Goal: Task Accomplishment & Management: Manage account settings

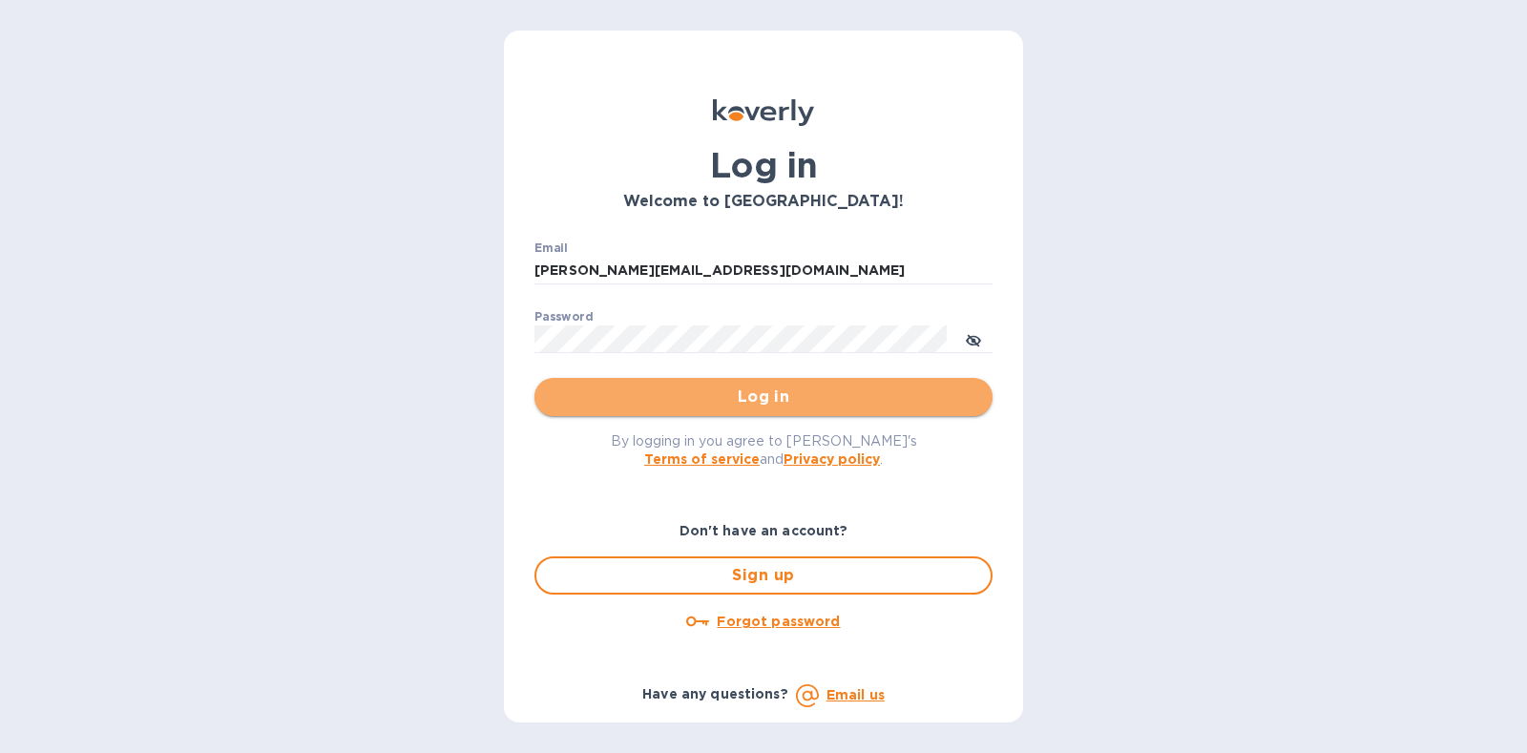
click at [765, 408] on button "Log in" at bounding box center [763, 397] width 458 height 38
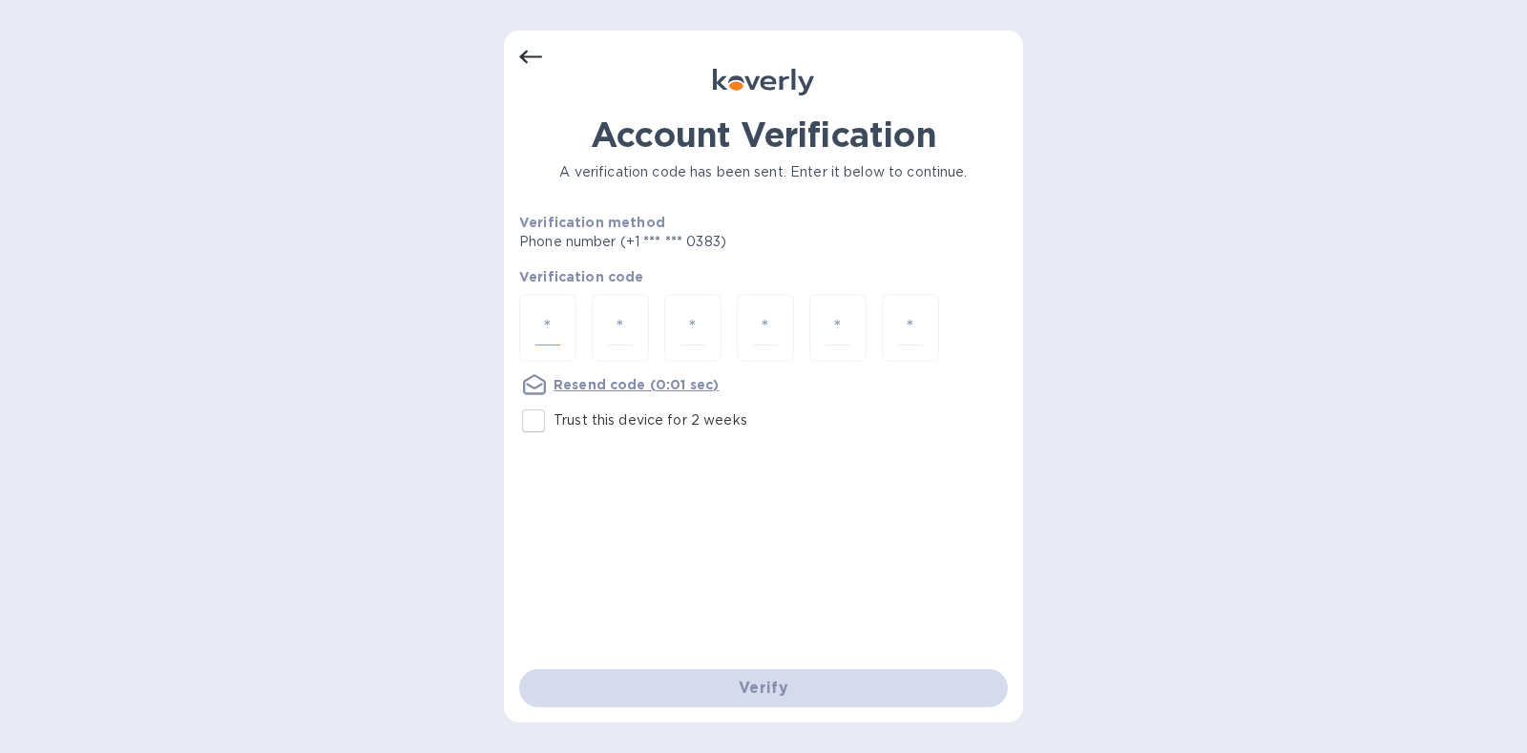
click at [535, 327] on input "number" at bounding box center [547, 327] width 25 height 35
type input "3"
type input "4"
type input "5"
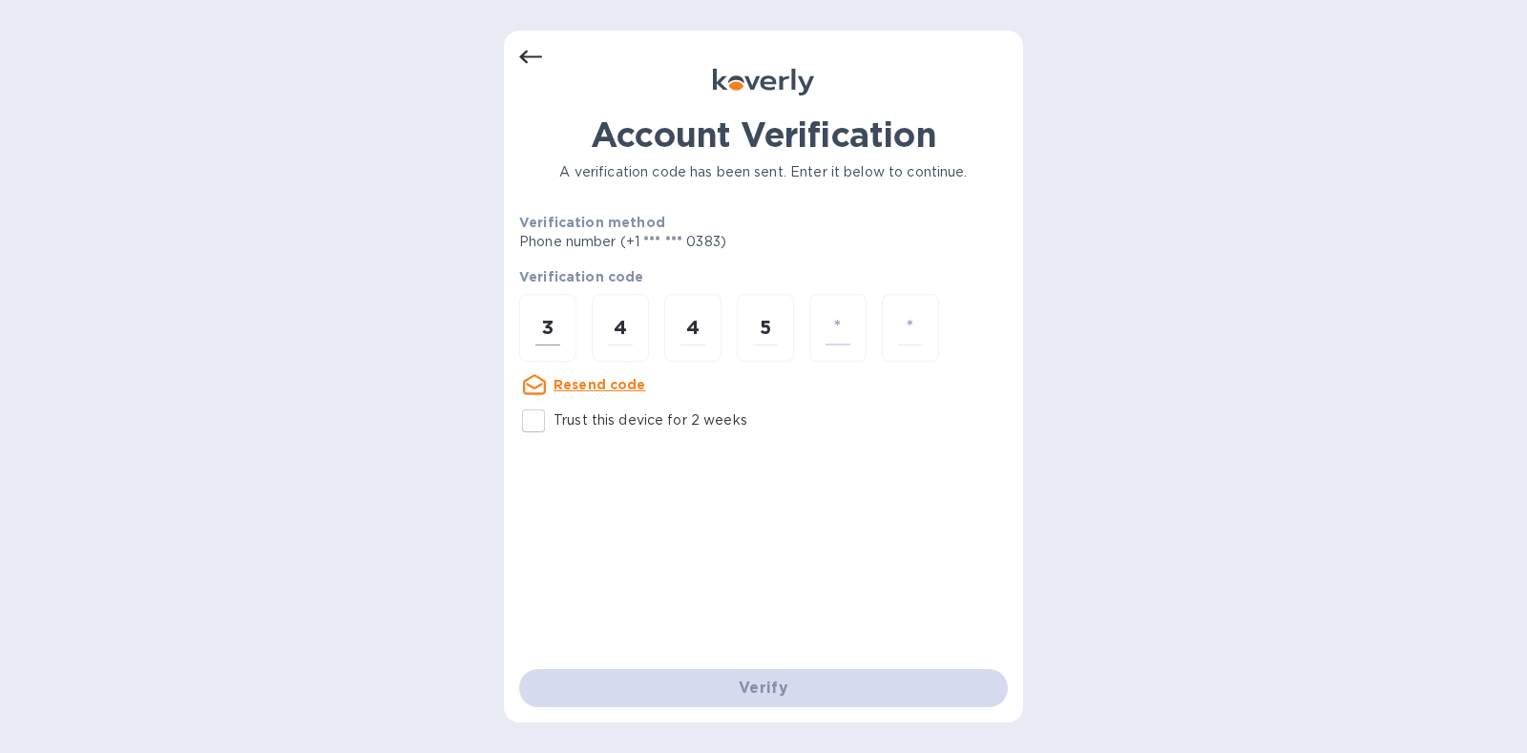
type input "5"
type input "4"
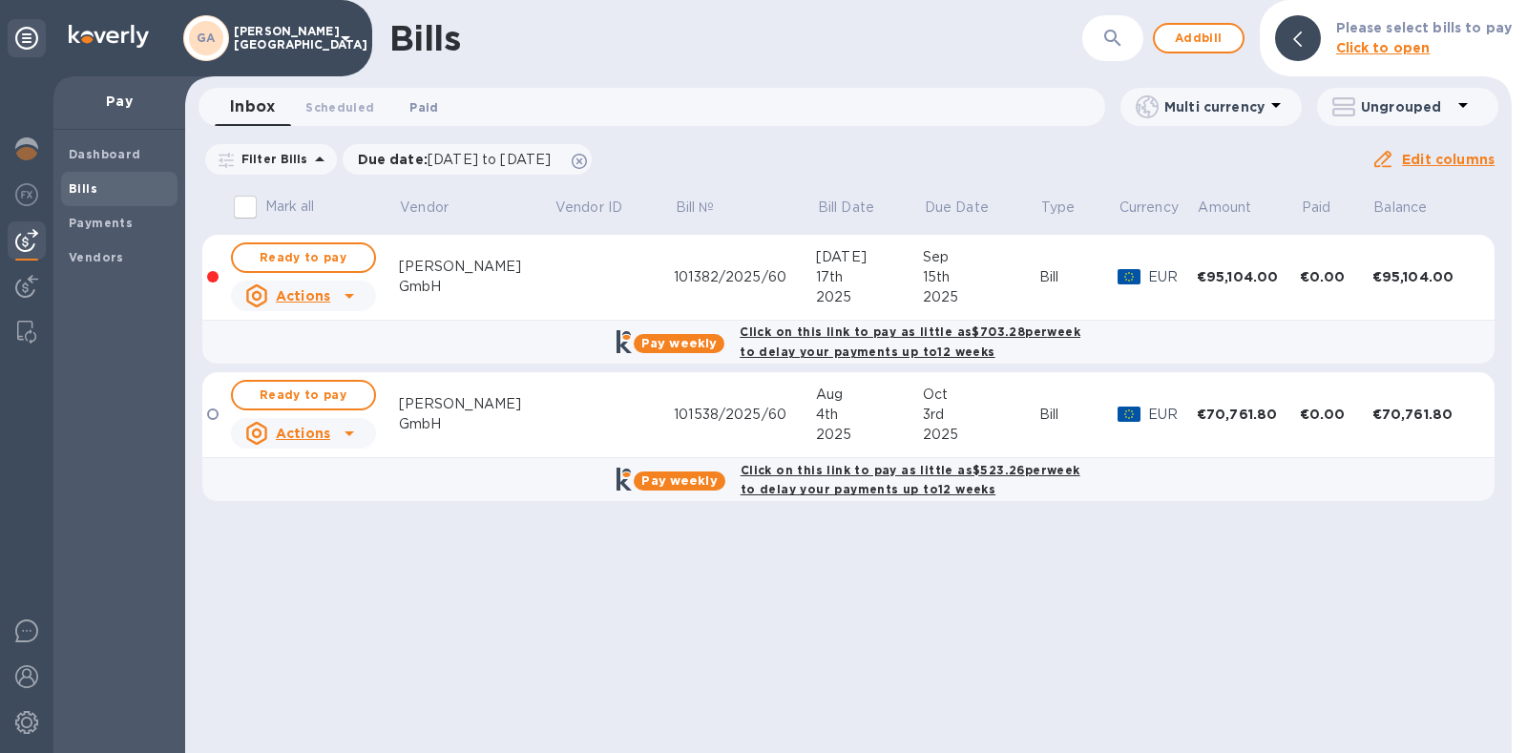
click at [427, 102] on span "Paid 0" at bounding box center [423, 107] width 29 height 20
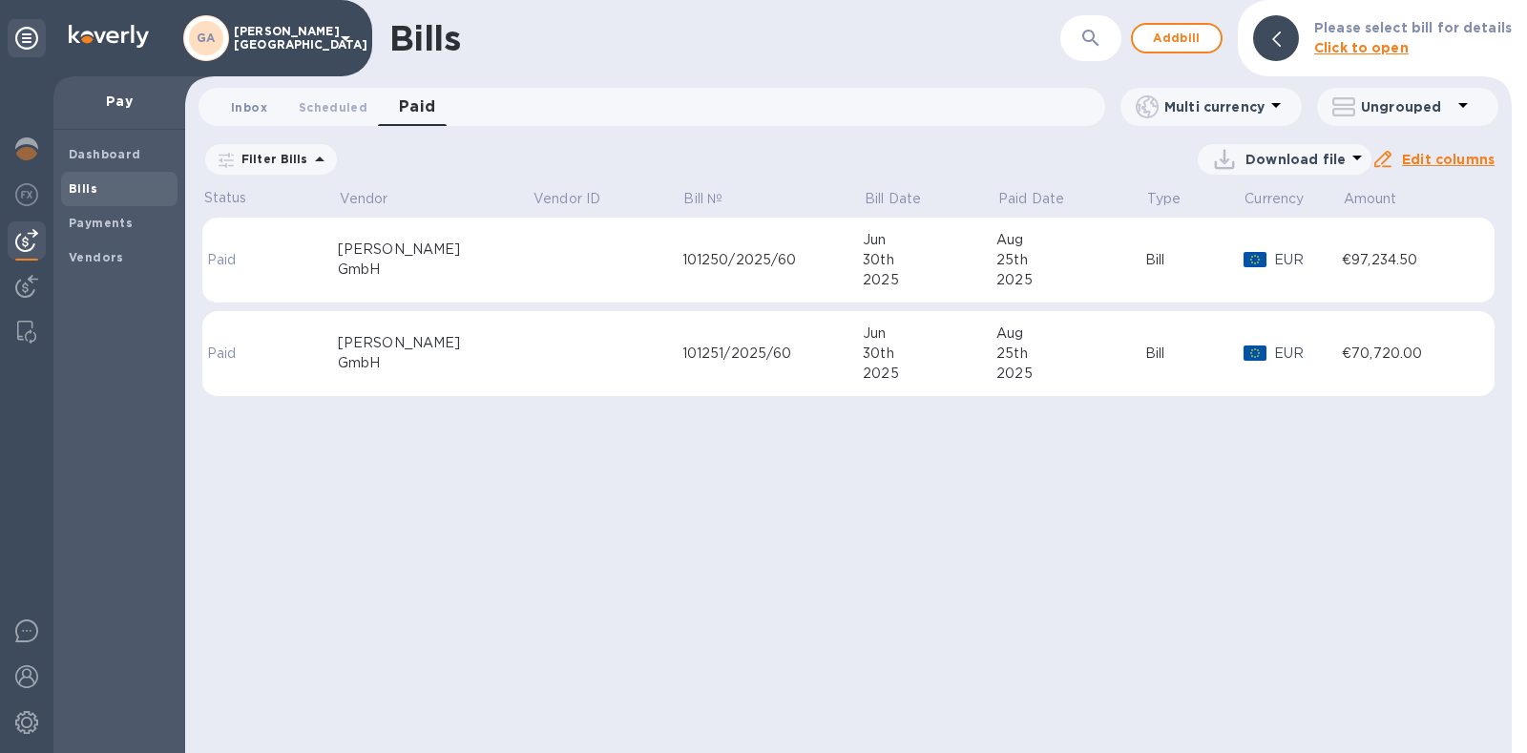
click at [240, 101] on span "Inbox 0" at bounding box center [249, 107] width 36 height 20
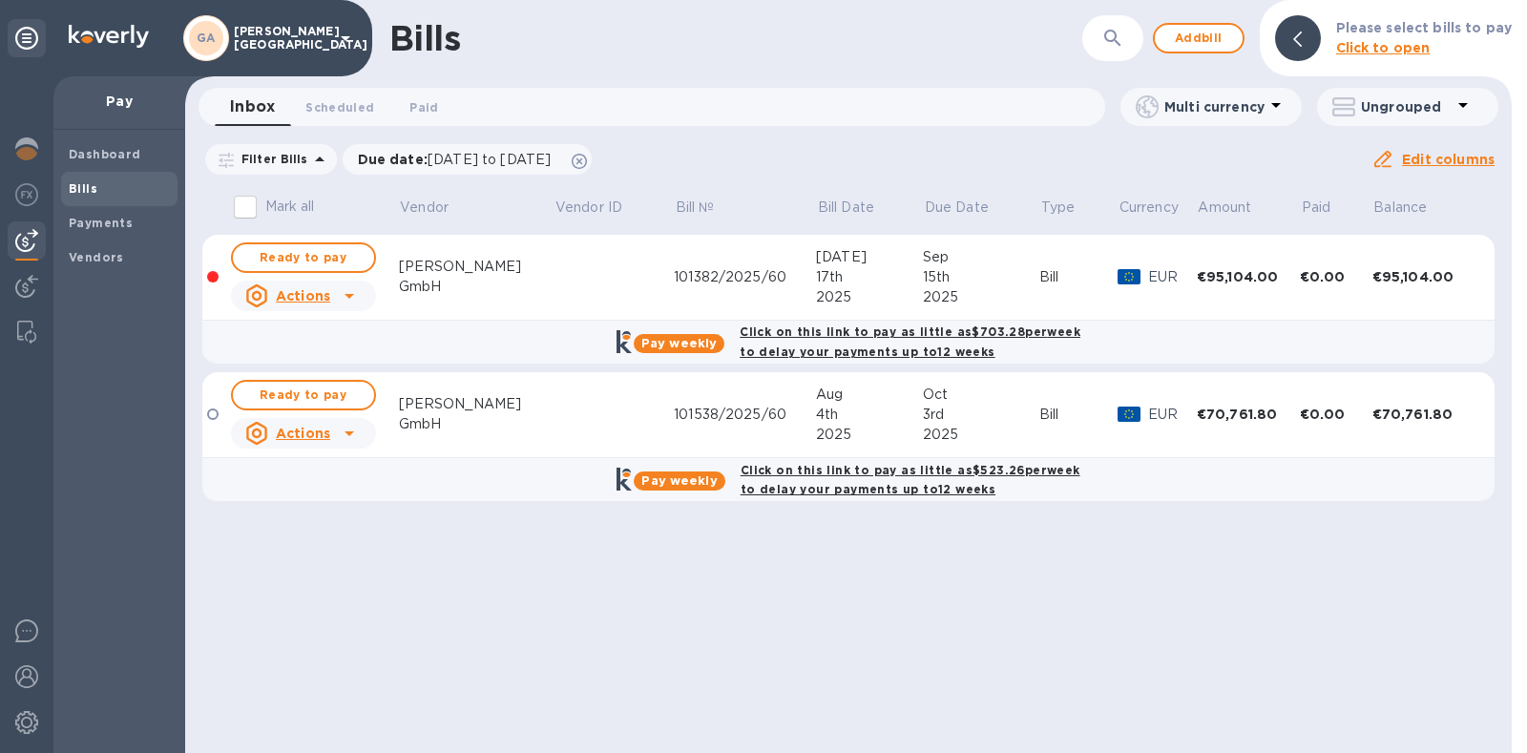
click at [355, 301] on icon at bounding box center [349, 295] width 23 height 23
click at [336, 370] on b "Mark as paid" at bounding box center [327, 372] width 85 height 15
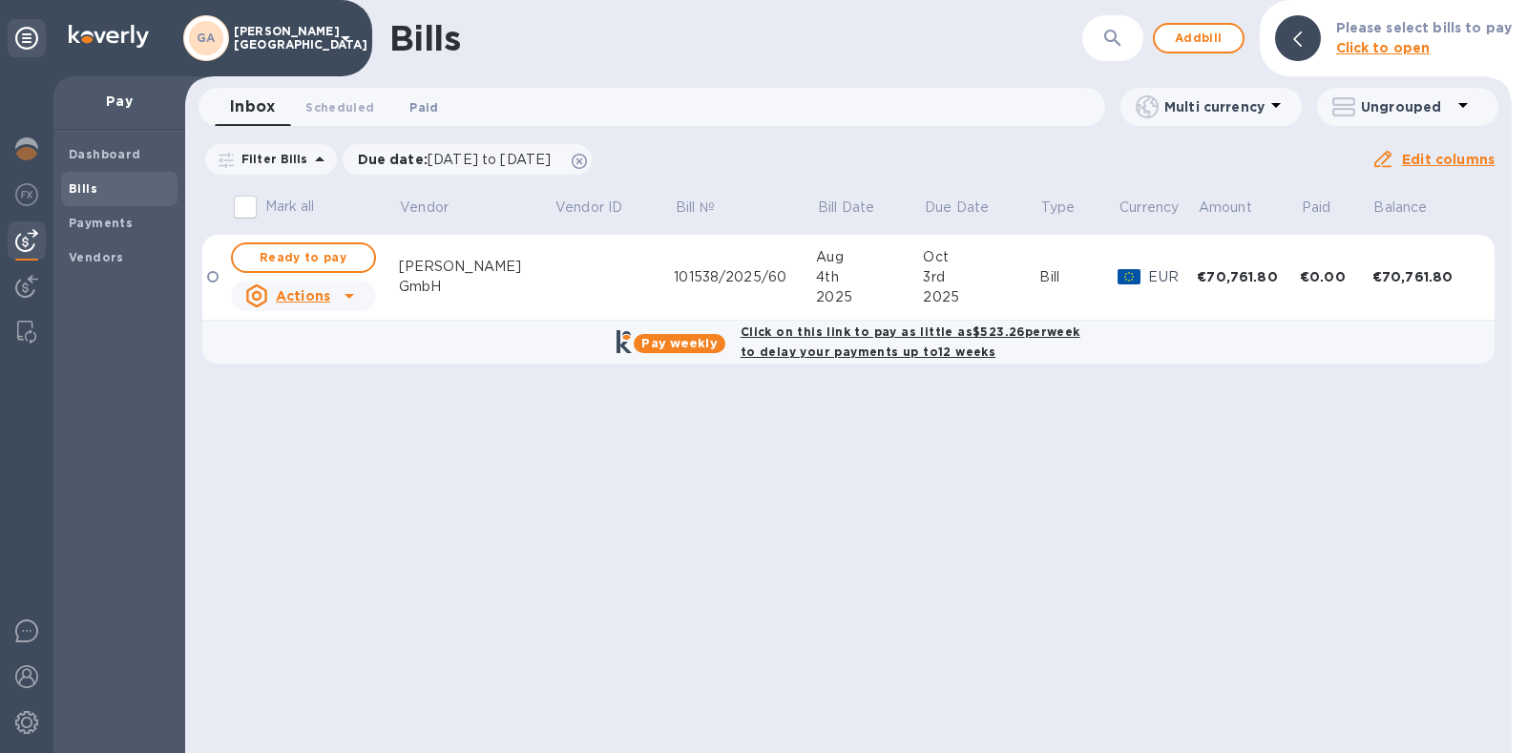
click at [439, 102] on button "Paid 0" at bounding box center [423, 107] width 69 height 38
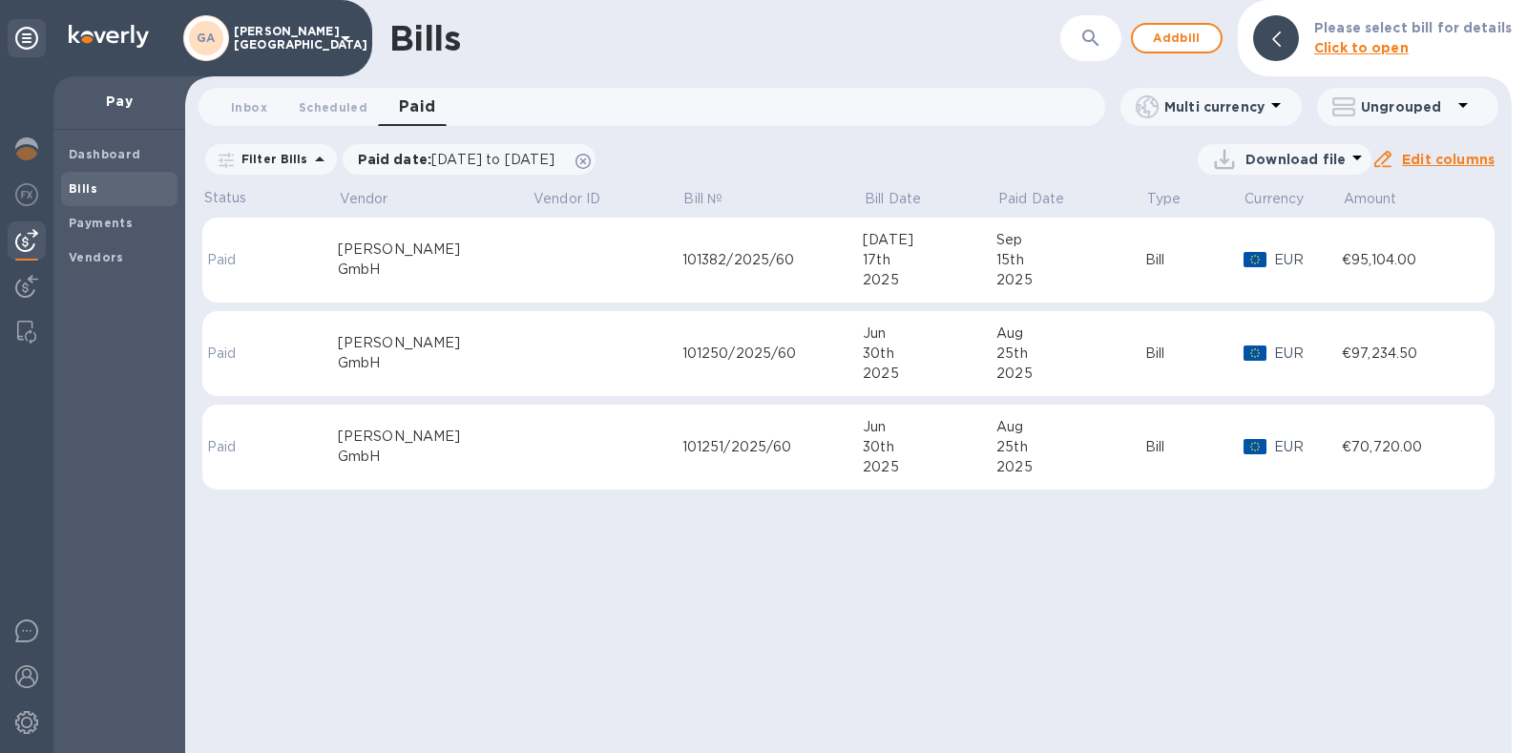
click at [1067, 272] on div "2025" at bounding box center [1070, 280] width 149 height 20
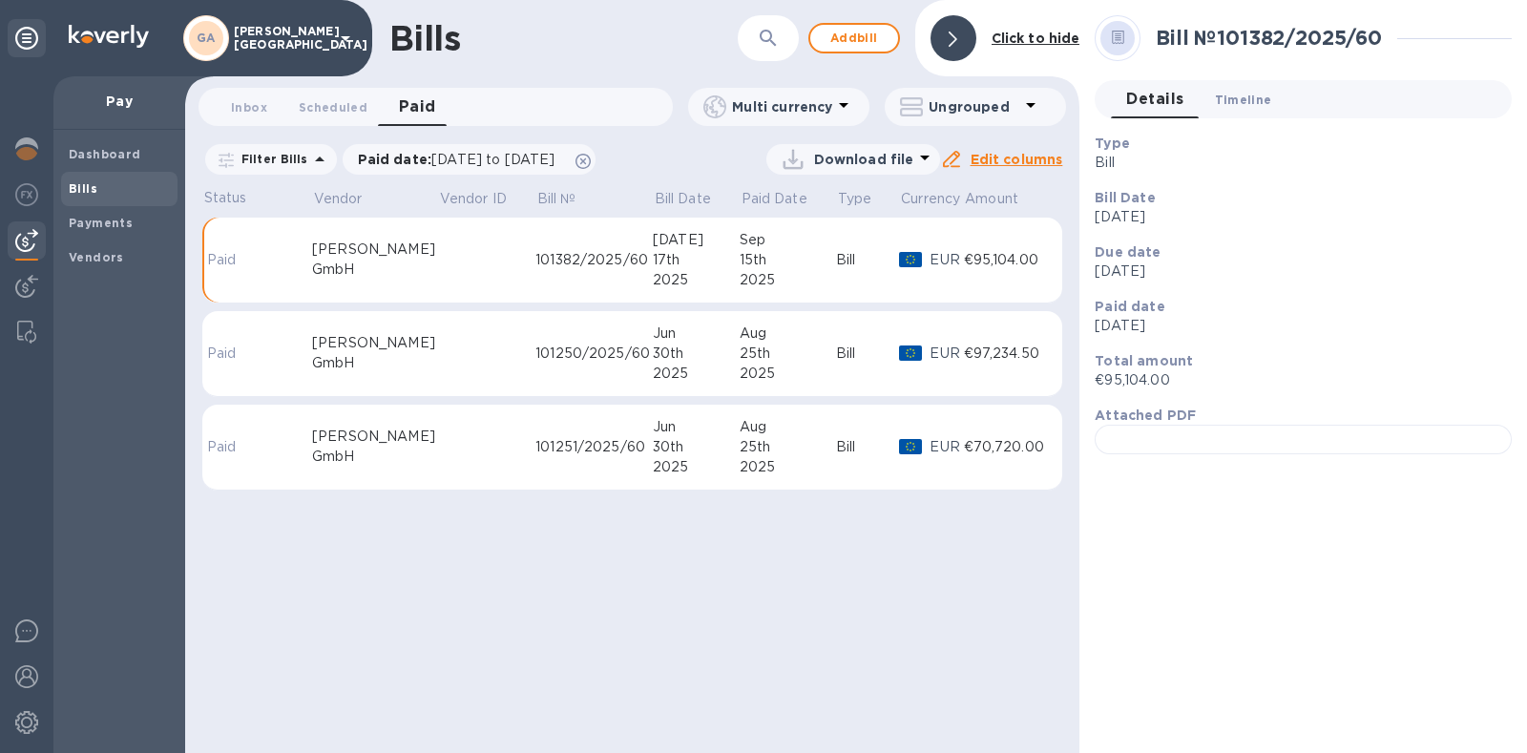
click at [1242, 98] on span "Timeline 0" at bounding box center [1243, 100] width 57 height 20
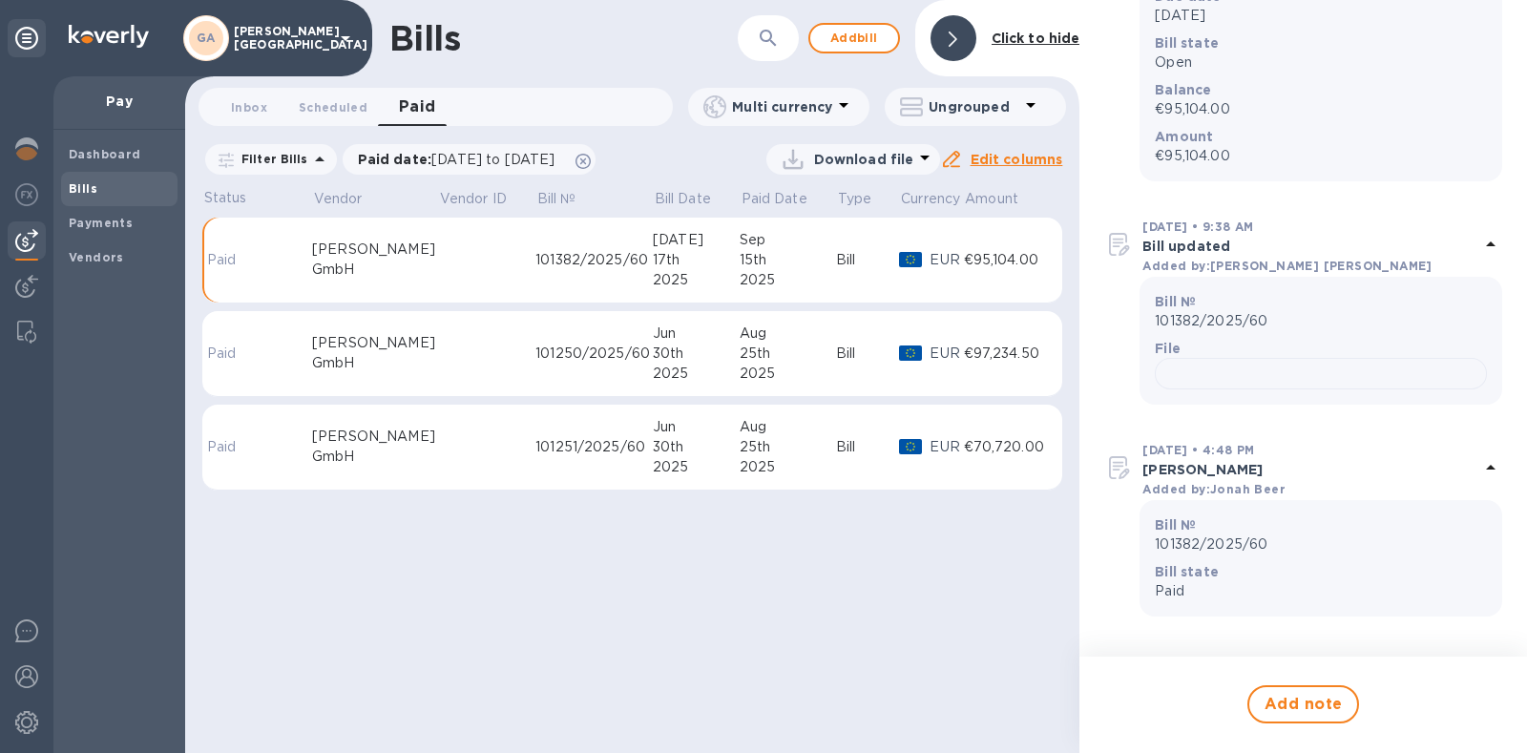
scroll to position [671, 0]
click at [1294, 708] on span "Add note" at bounding box center [1303, 704] width 78 height 23
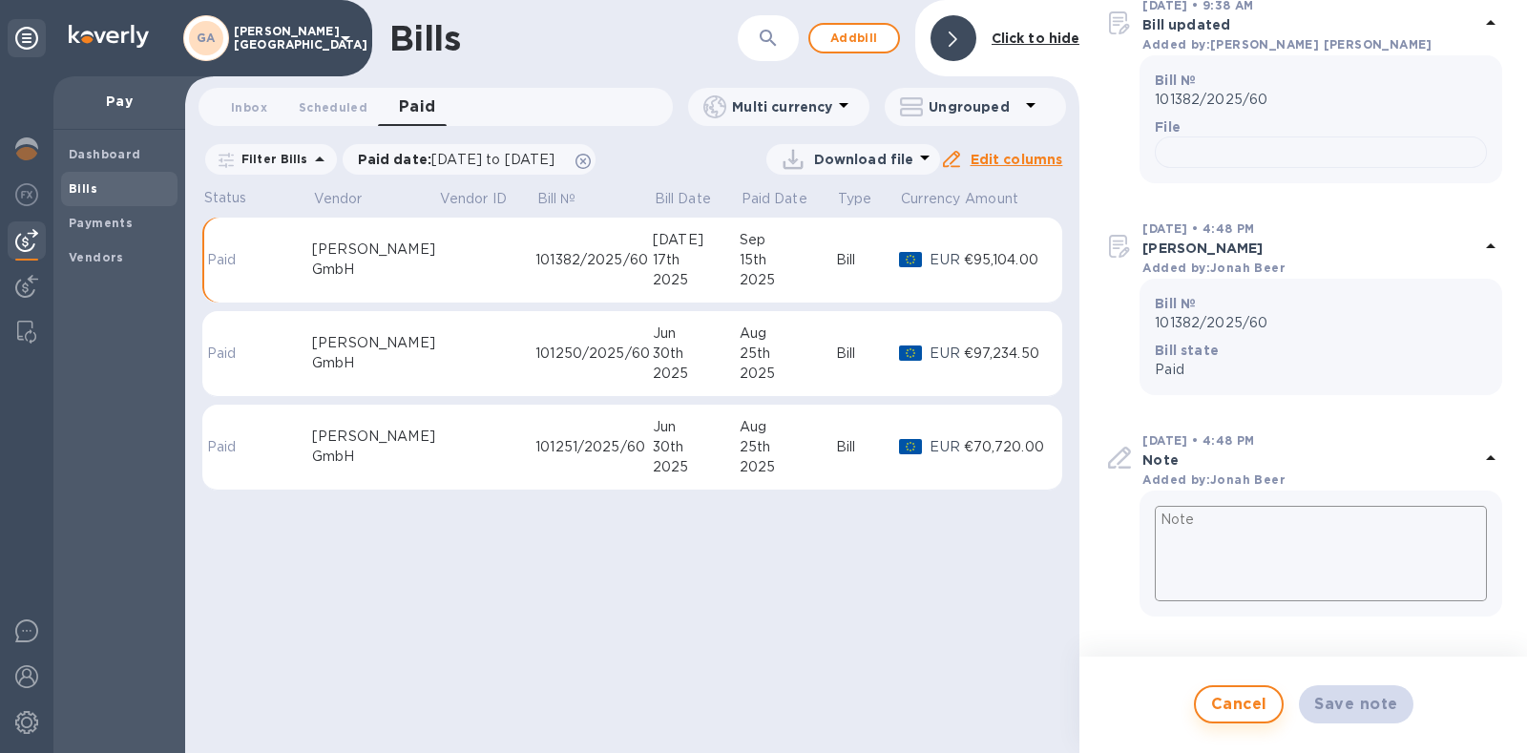
scroll to position [891, 0]
click at [1203, 543] on textarea at bounding box center [1321, 553] width 332 height 95
type textarea "P"
type textarea "x"
type textarea "Py"
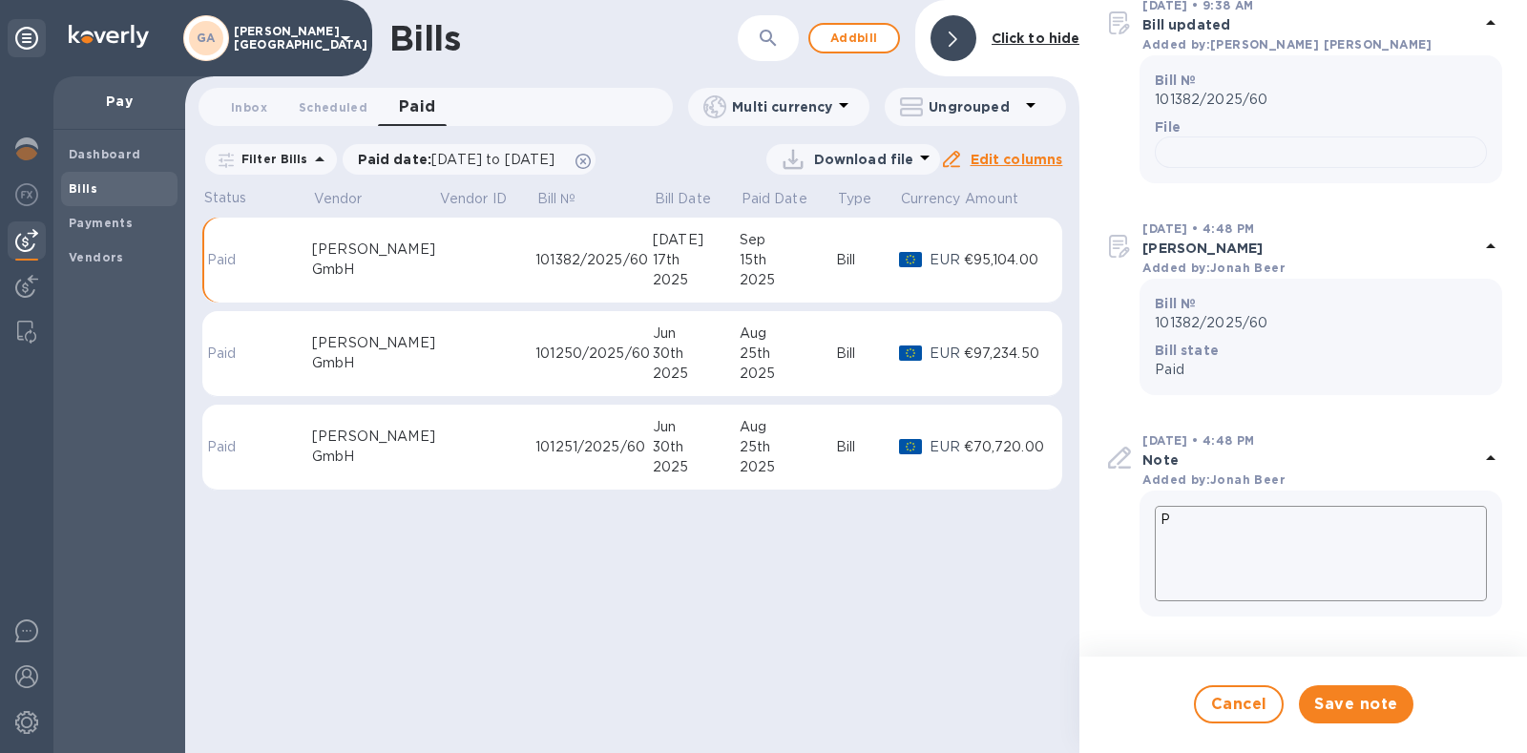
type textarea "x"
type textarea "P"
type textarea "x"
type textarea "Pa"
type textarea "x"
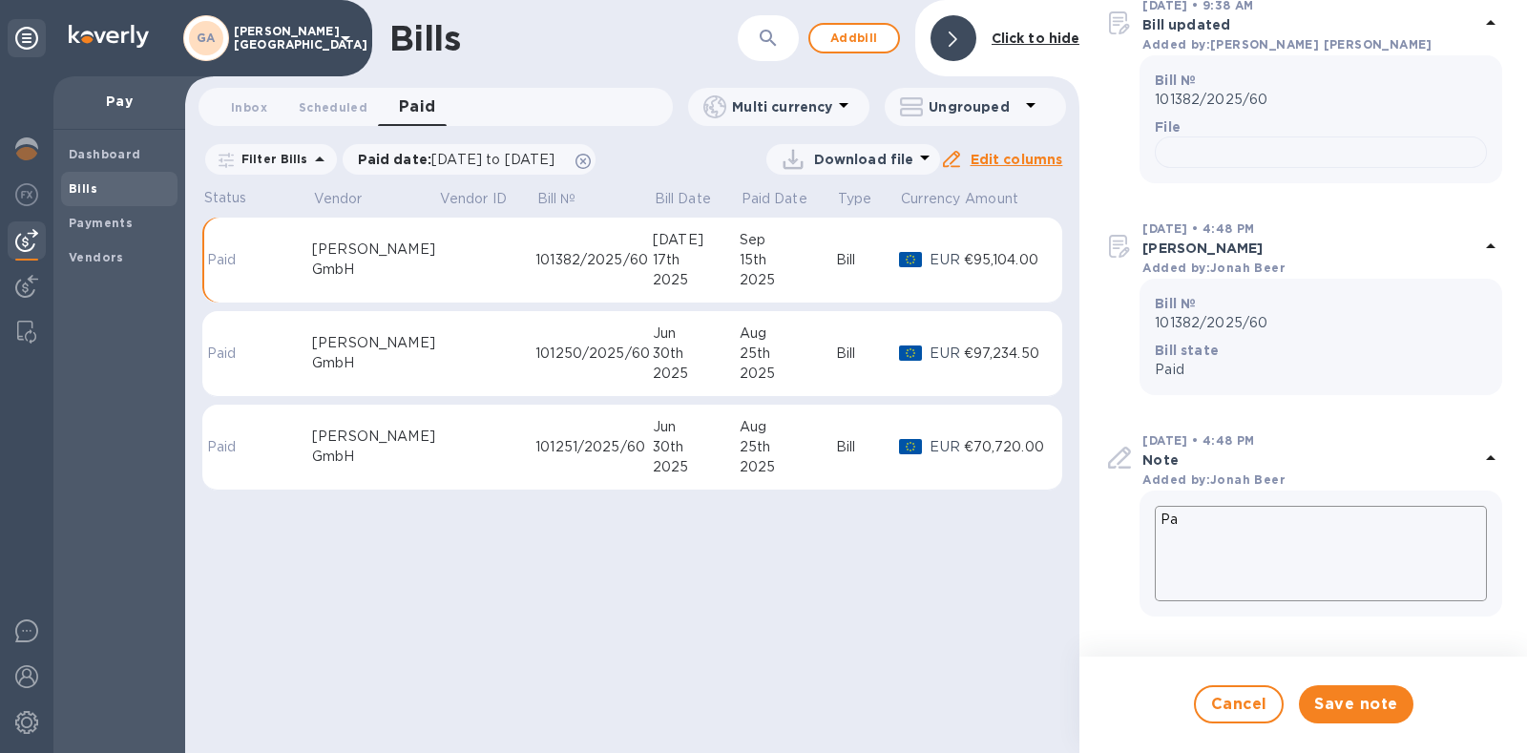
type textarea "Pay"
type textarea "x"
type textarea "Paym"
type textarea "x"
type textarea "Payme"
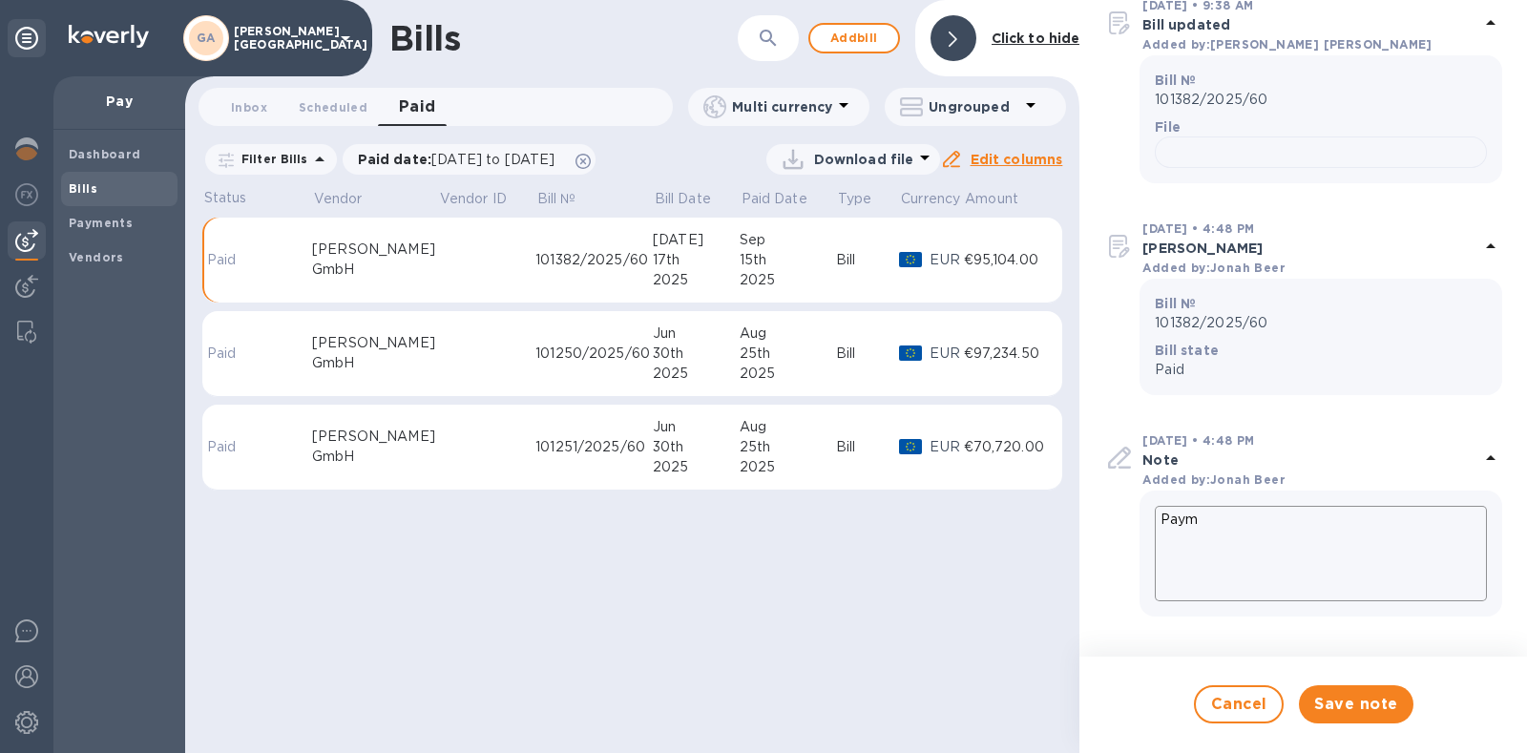
type textarea "x"
type textarea "Paymen"
type textarea "x"
type textarea "Payment"
type textarea "x"
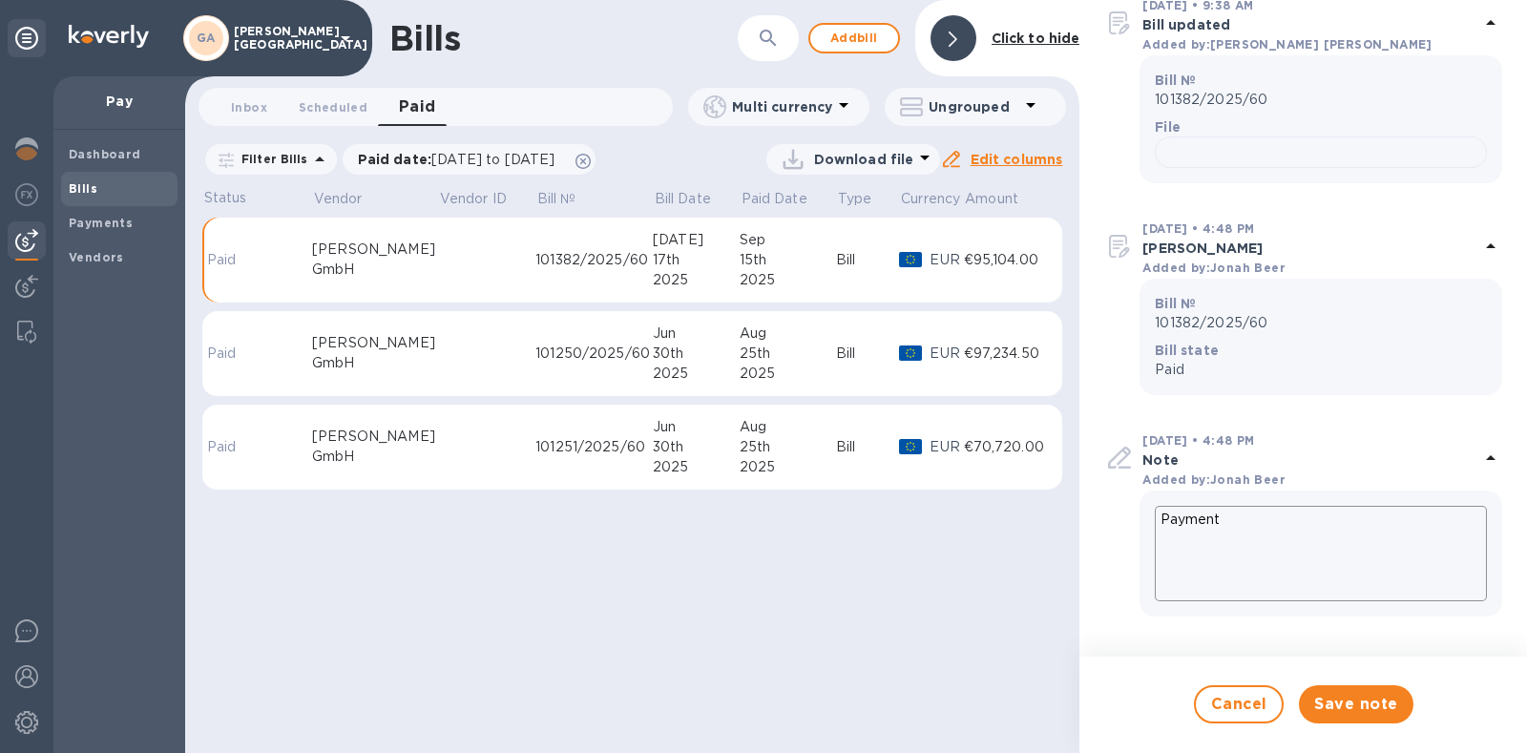
type textarea "Payment"
type textarea "x"
type textarea "Payment E"
type textarea "x"
type textarea "Payment Ea"
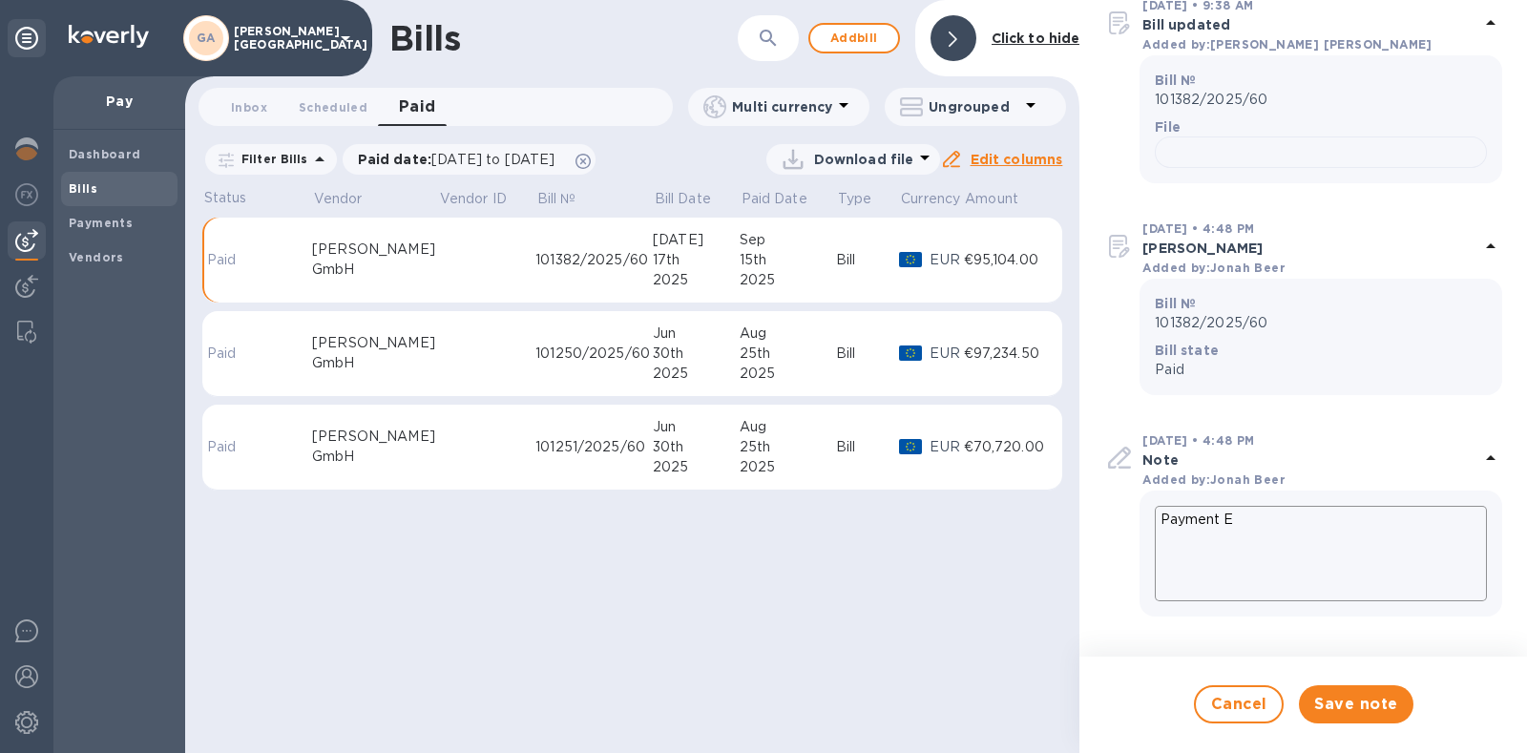
type textarea "x"
type textarea "Payment Ear"
type textarea "x"
type textarea "Payment Eart"
type textarea "x"
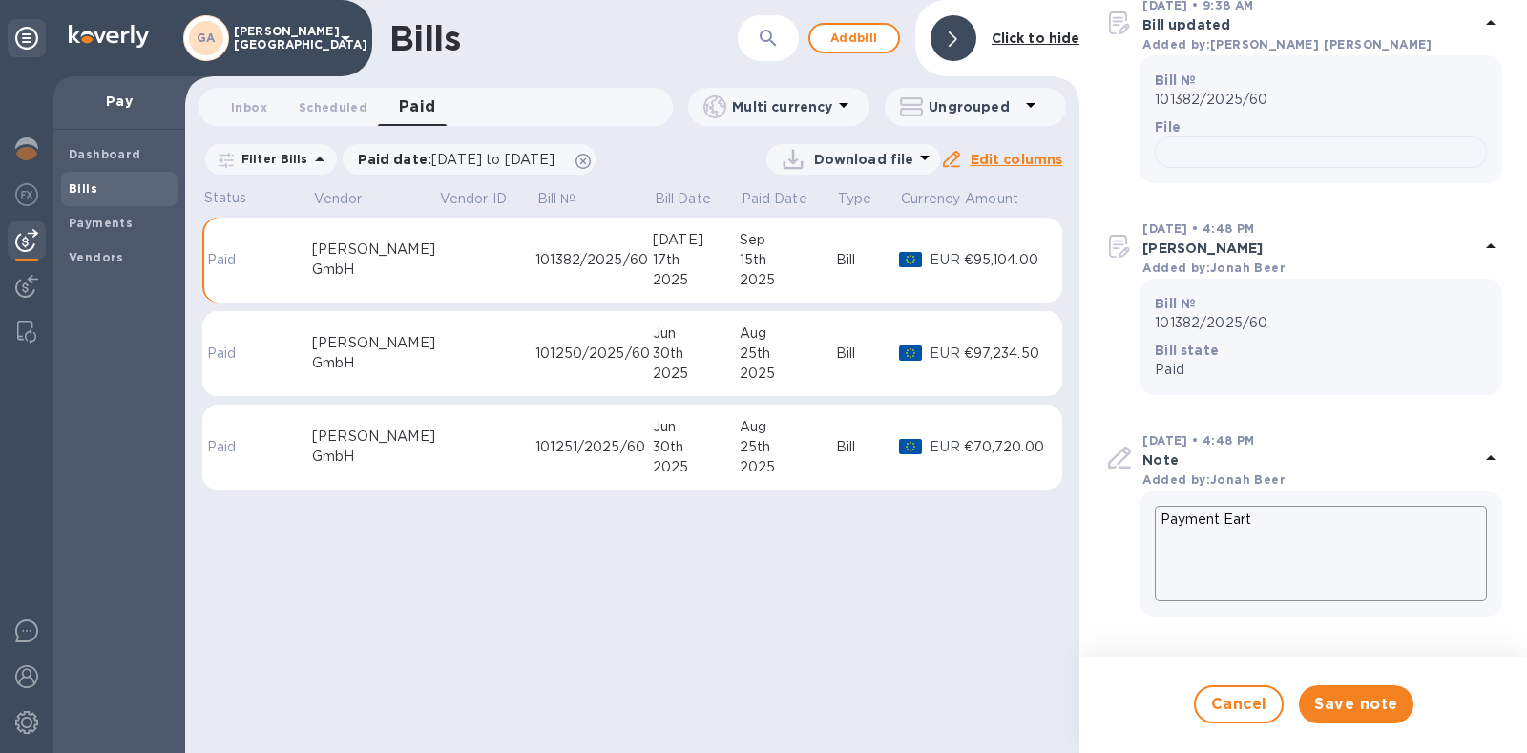
type textarea "Payment Earth"
type textarea "x"
type textarea "Payment Earth"
type textarea "x"
type textarea "Payment Earth 9"
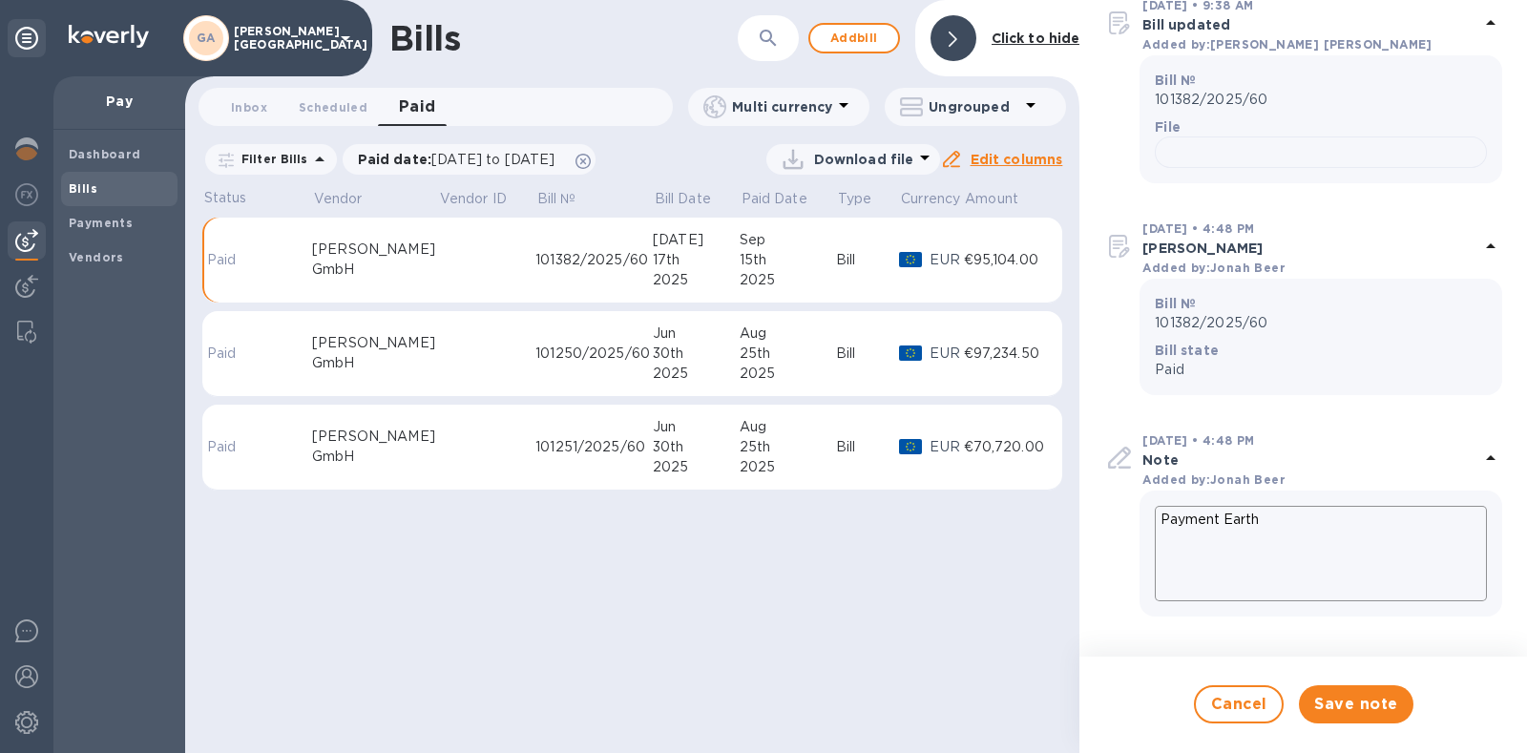
type textarea "x"
type textarea "Payment Earth 9/"
type textarea "x"
type textarea "Payment Earth 9/1"
type textarea "x"
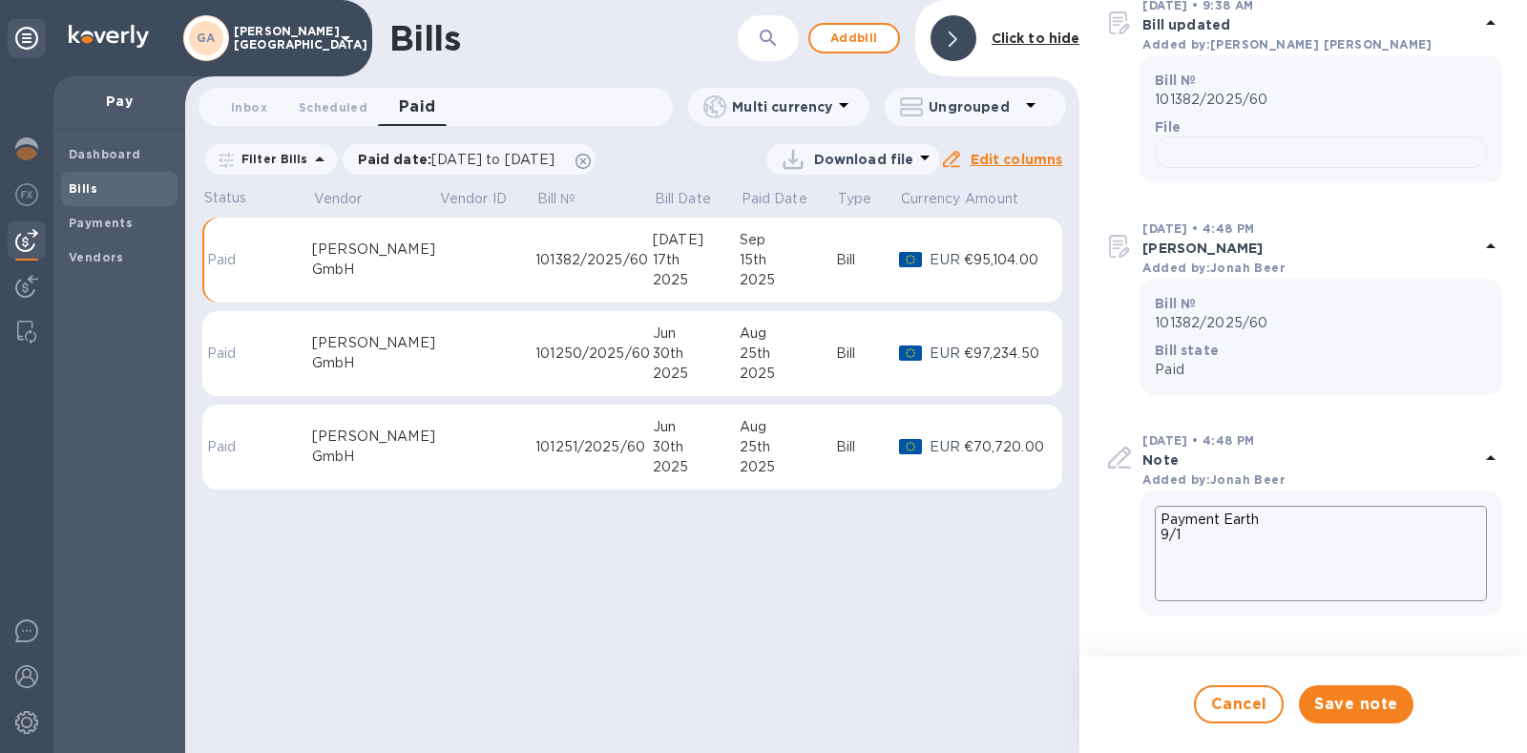
type textarea "Payment Earth 9/12"
type textarea "x"
type textarea "Payment Earth 9/12/"
type textarea "x"
type textarea "Payment Earth 9/12/2"
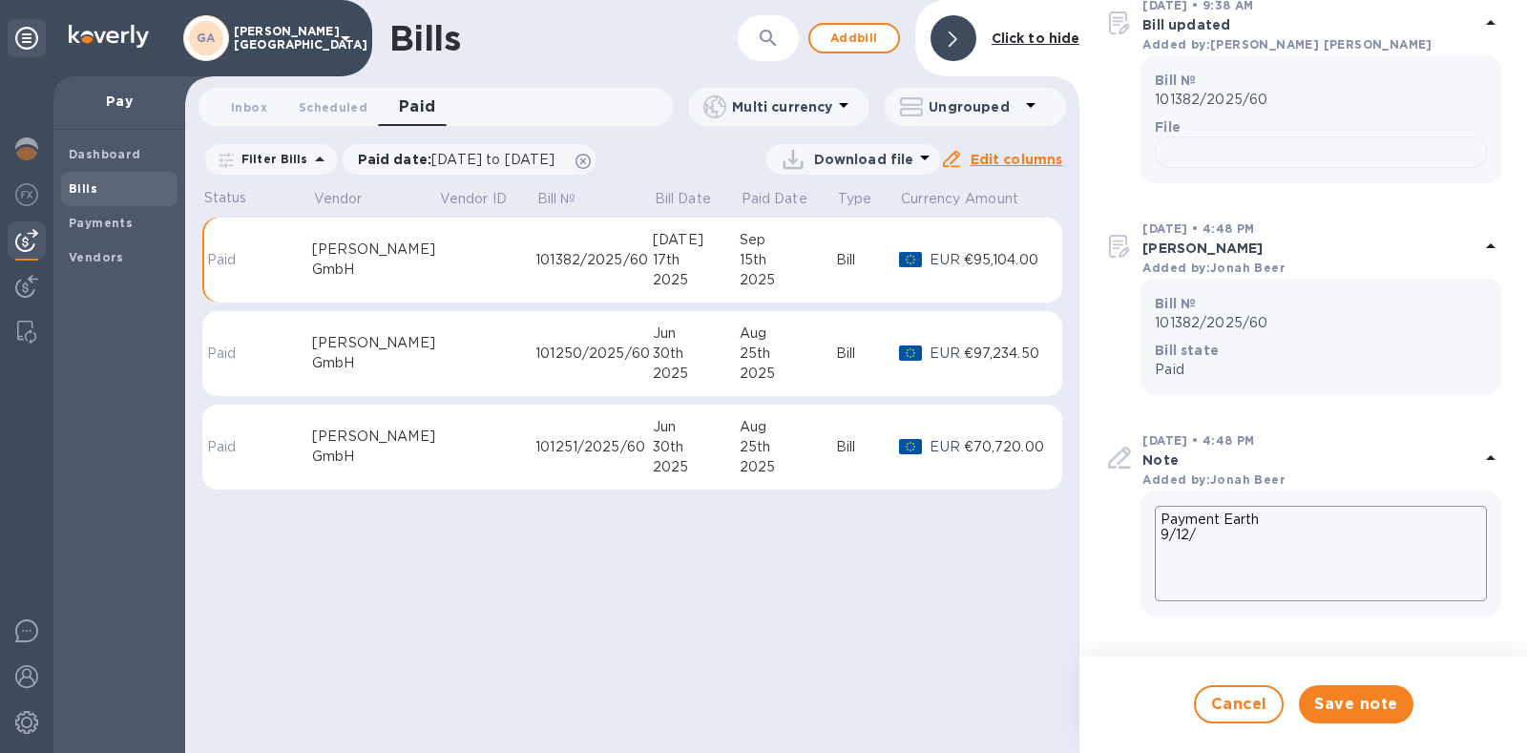
type textarea "x"
type textarea "Payment Earth 9/12/20"
type textarea "x"
type textarea "Payment Earth 9/12/202"
type textarea "x"
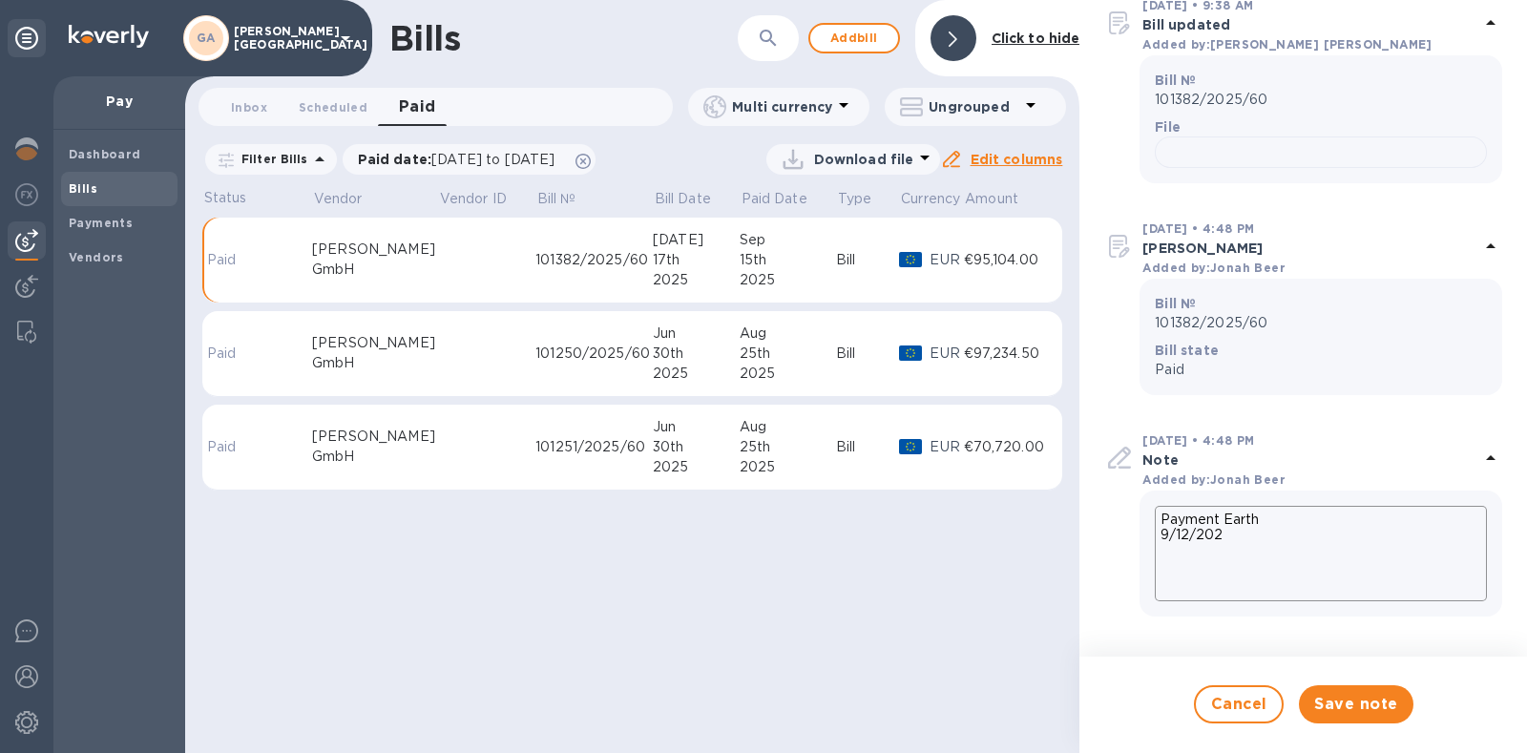
type textarea "Payment Earth 9/12/2025"
type textarea "x"
click at [1179, 545] on textarea "Payment Earth 9/12/2025" at bounding box center [1321, 553] width 332 height 95
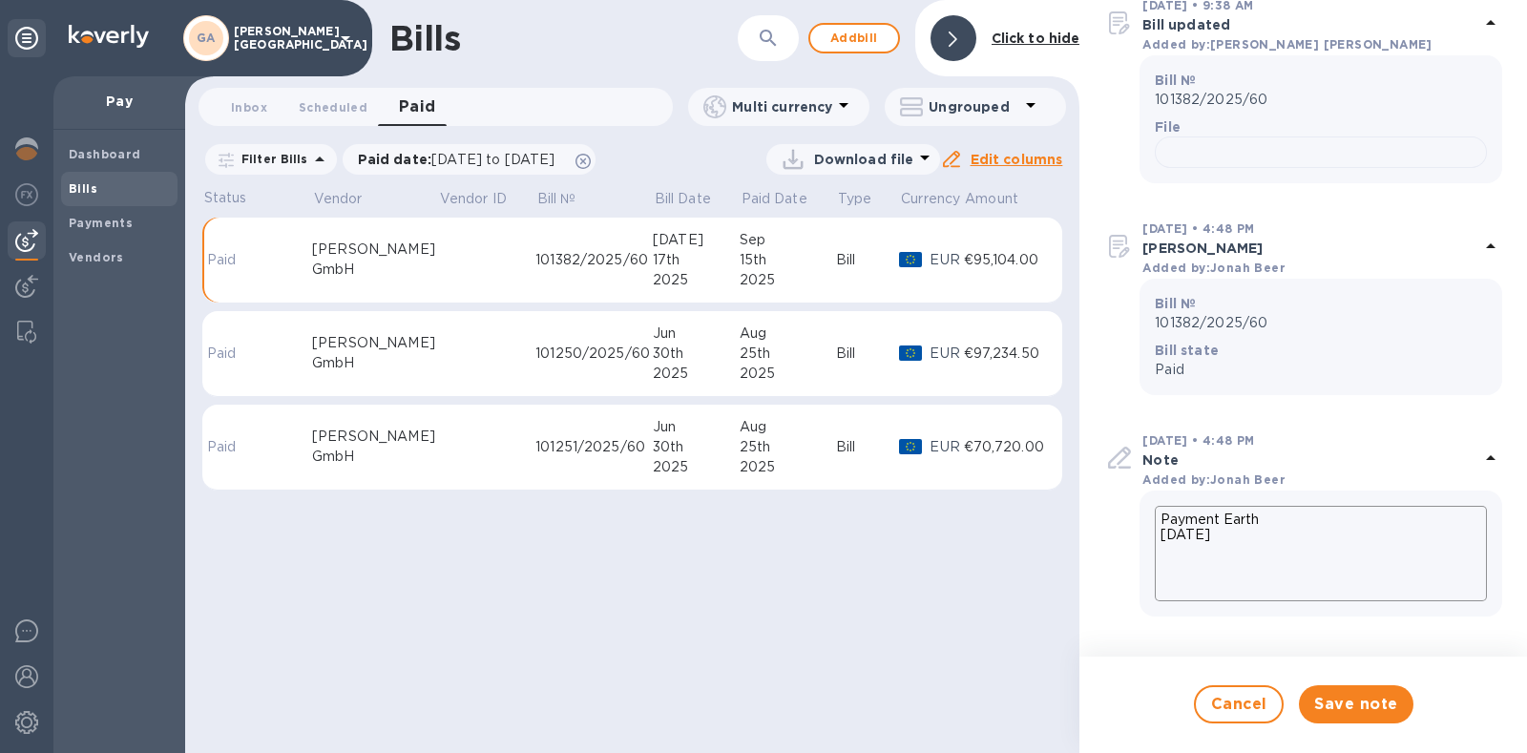
click at [1179, 545] on textarea "Payment Earth 9/12/2025" at bounding box center [1321, 553] width 332 height 95
type textarea "Payment Earth 9/9/2025"
type textarea "x"
click at [1266, 536] on textarea "Payment Earth 9/9/2025" at bounding box center [1321, 553] width 332 height 95
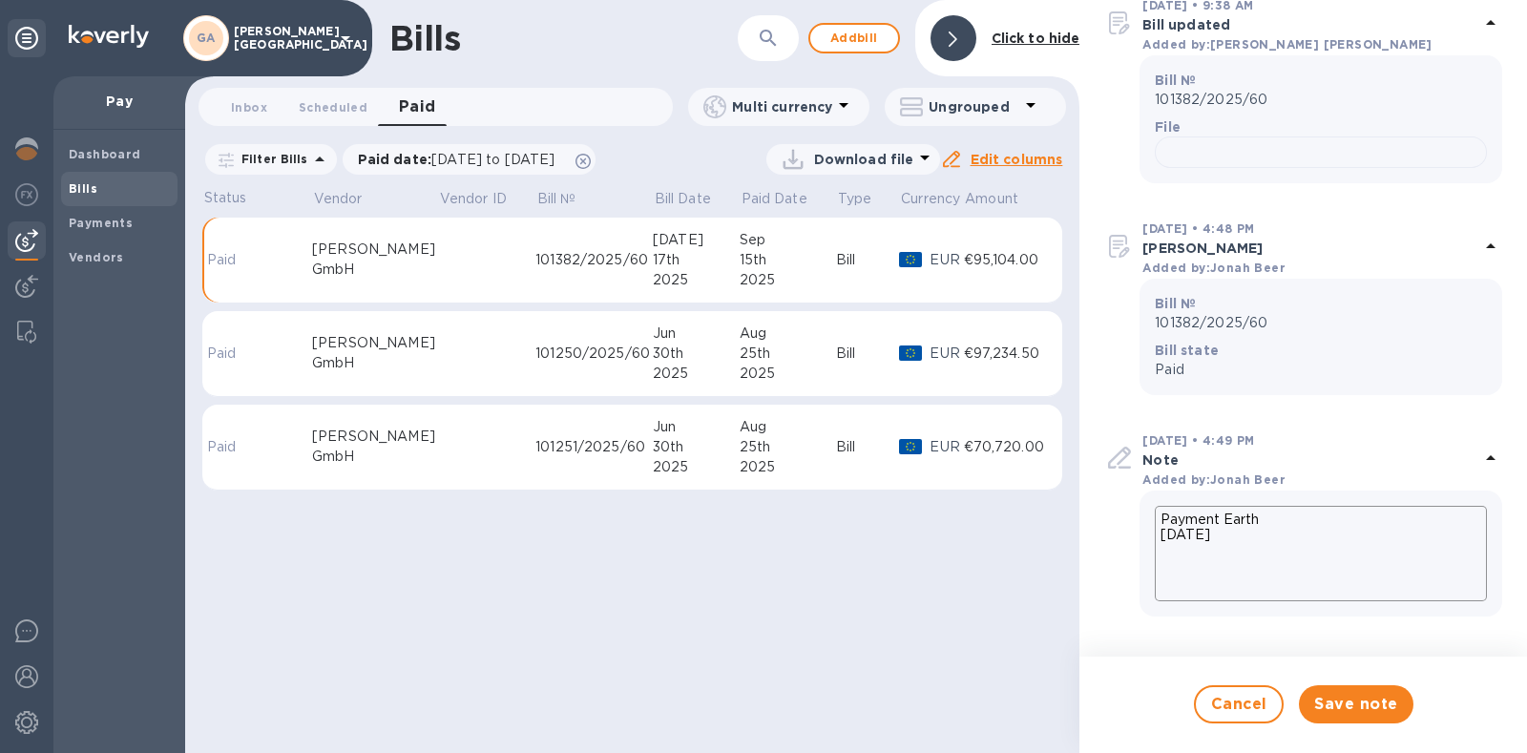
type textarea "Payment Earth 9/9/2025"
type textarea "x"
type textarea "Payment Earth 9/9/2025 D"
type textarea "x"
type textarea "Payment Earth 9/9/2025 De"
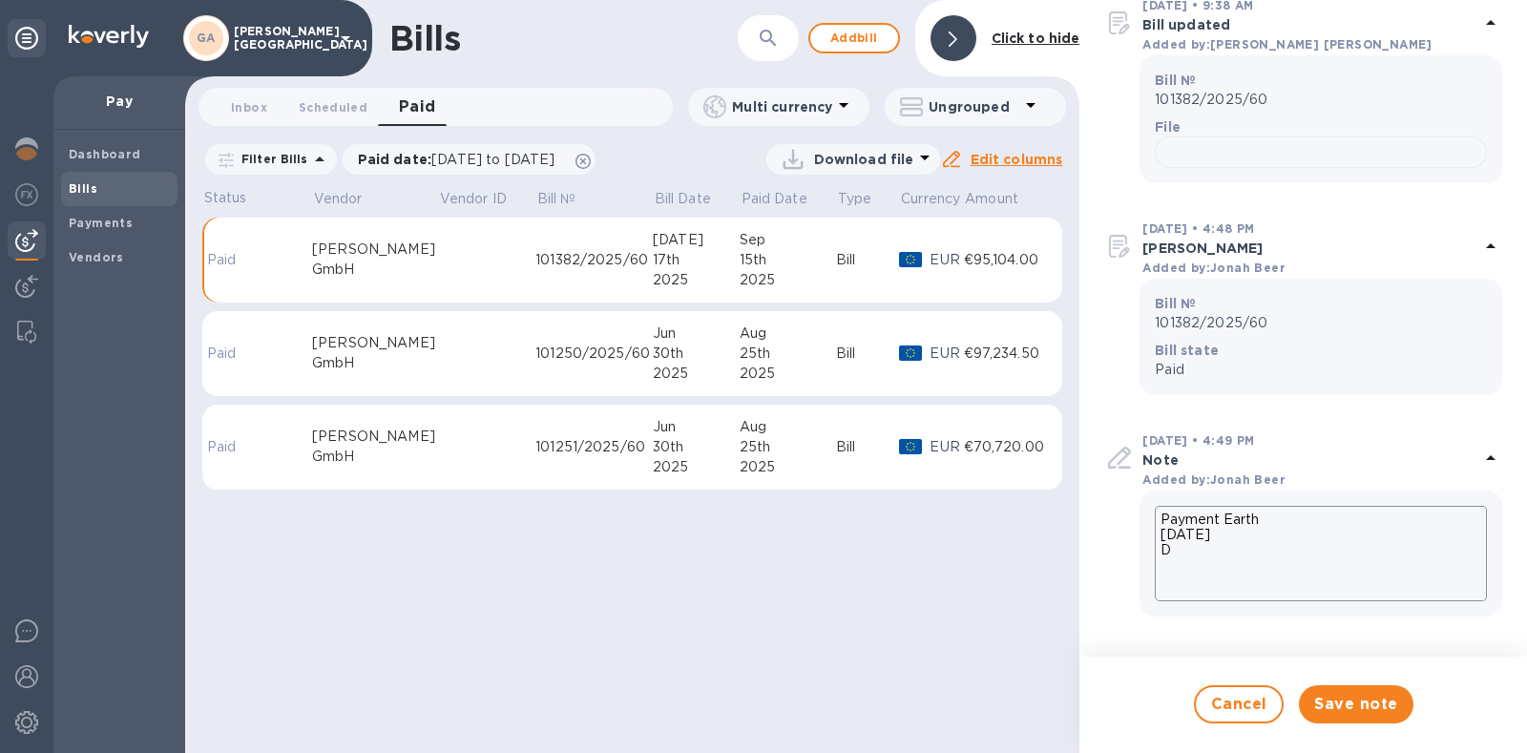
type textarea "x"
type textarea "Payment Earth 9/9/2025 Dea"
type textarea "x"
type textarea "Payment Earth 9/9/2025 Deal"
type textarea "x"
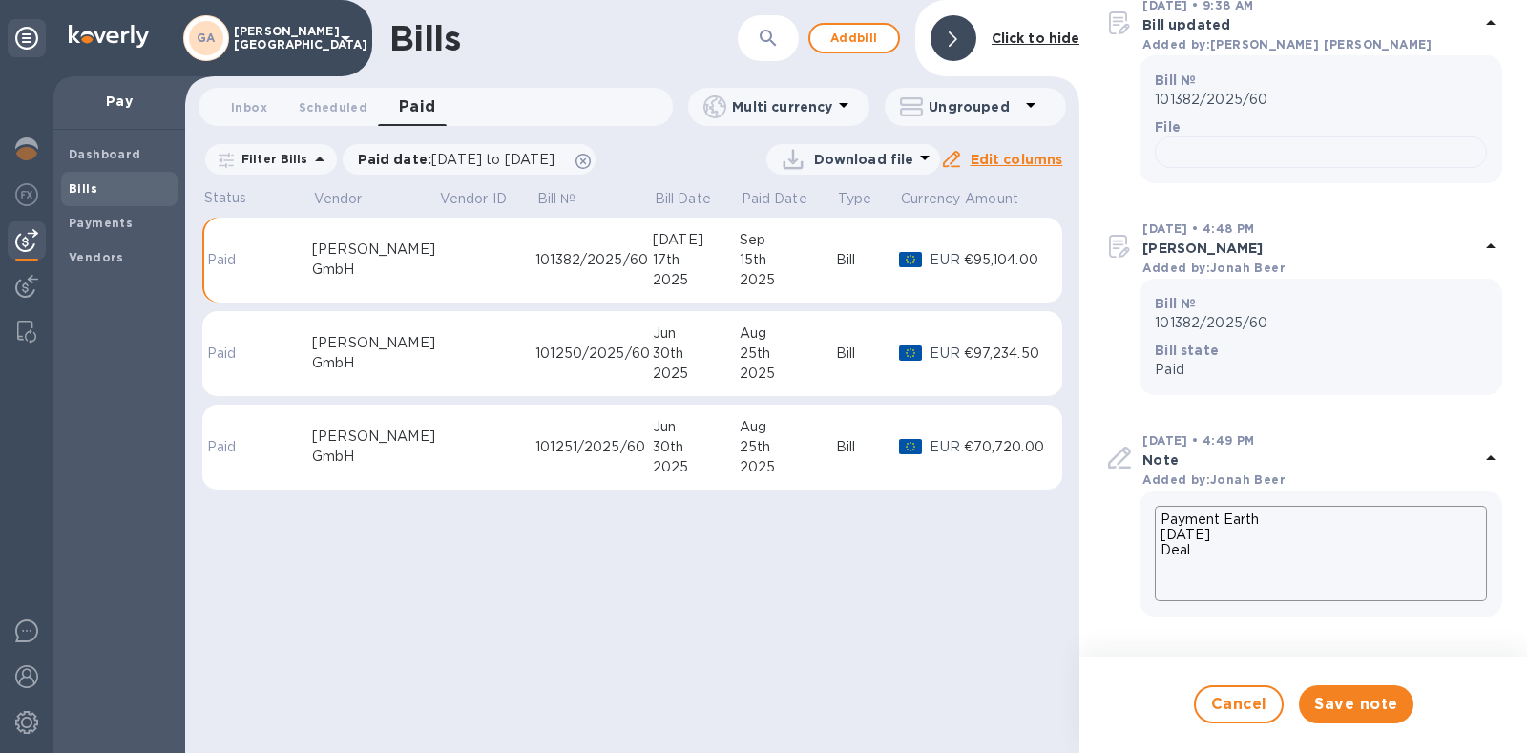
type textarea "Payment Earth 9/9/2025 Deal"
type textarea "x"
type textarea "Payment Earth 9/9/2025 Deal #"
type textarea "x"
paste textarea "250720"
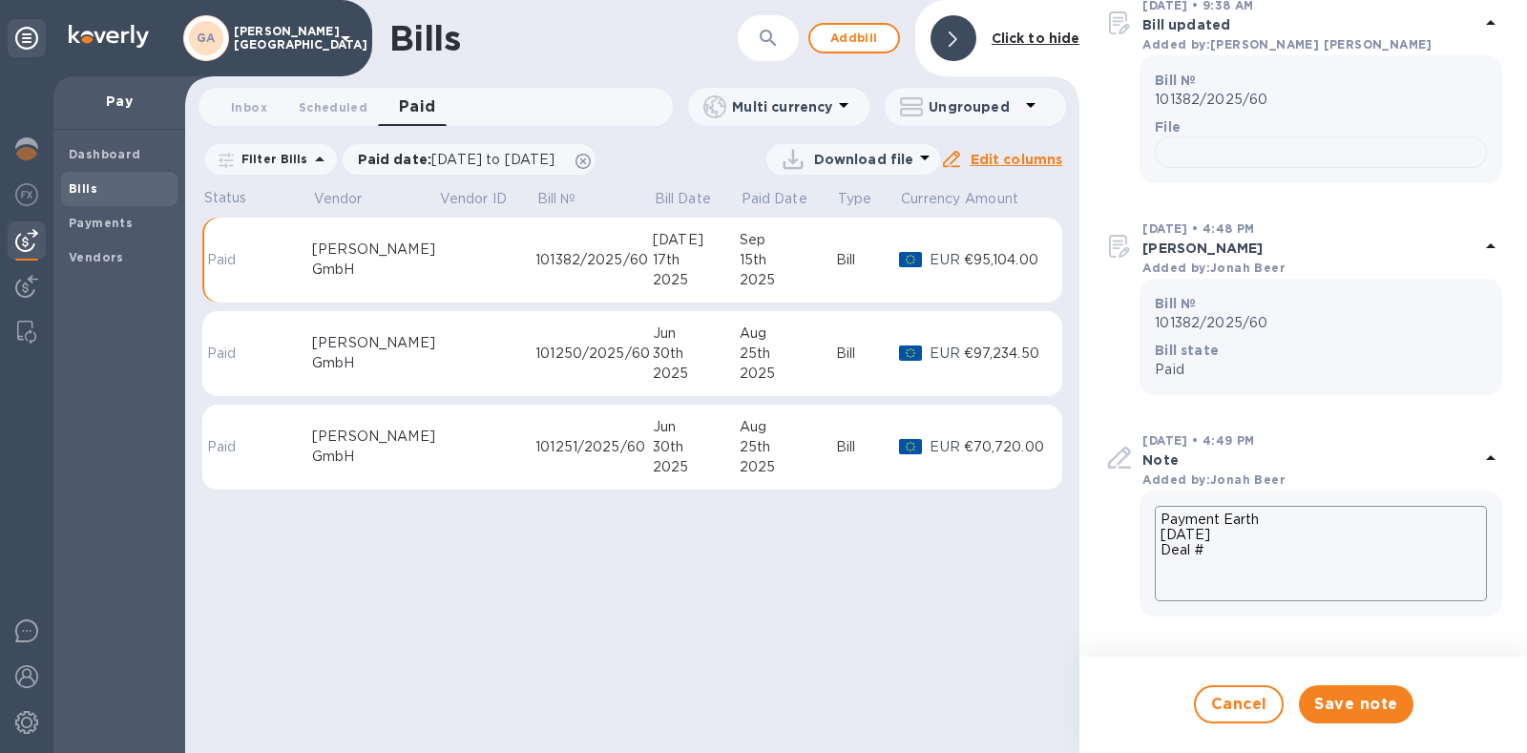
type textarea "Payment Earth 9/9/2025 Deal #250720"
type textarea "x"
type textarea "Payment Earth 9/9/2025 Deal #250720"
click at [1343, 706] on span "Save note" at bounding box center [1355, 704] width 83 height 23
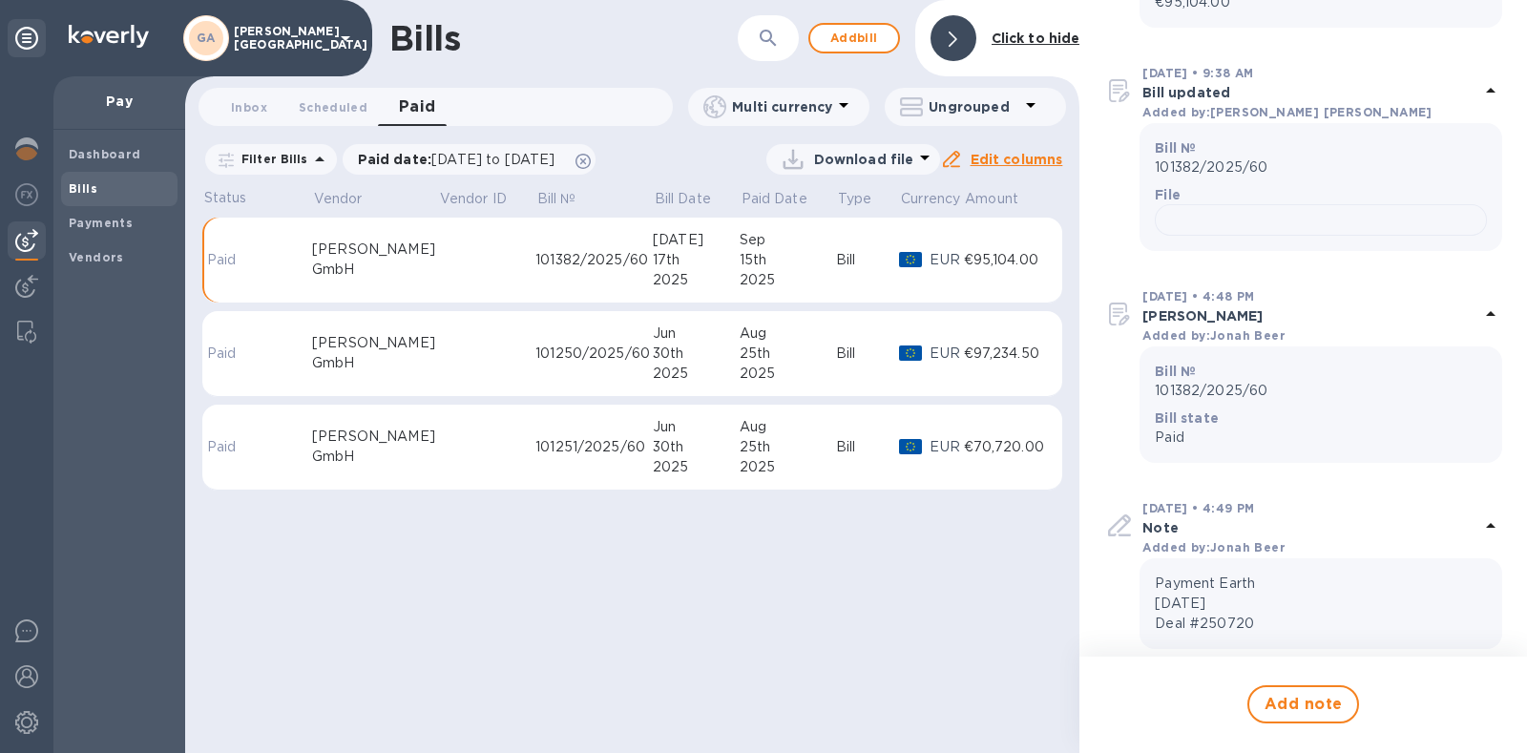
scroll to position [857, 0]
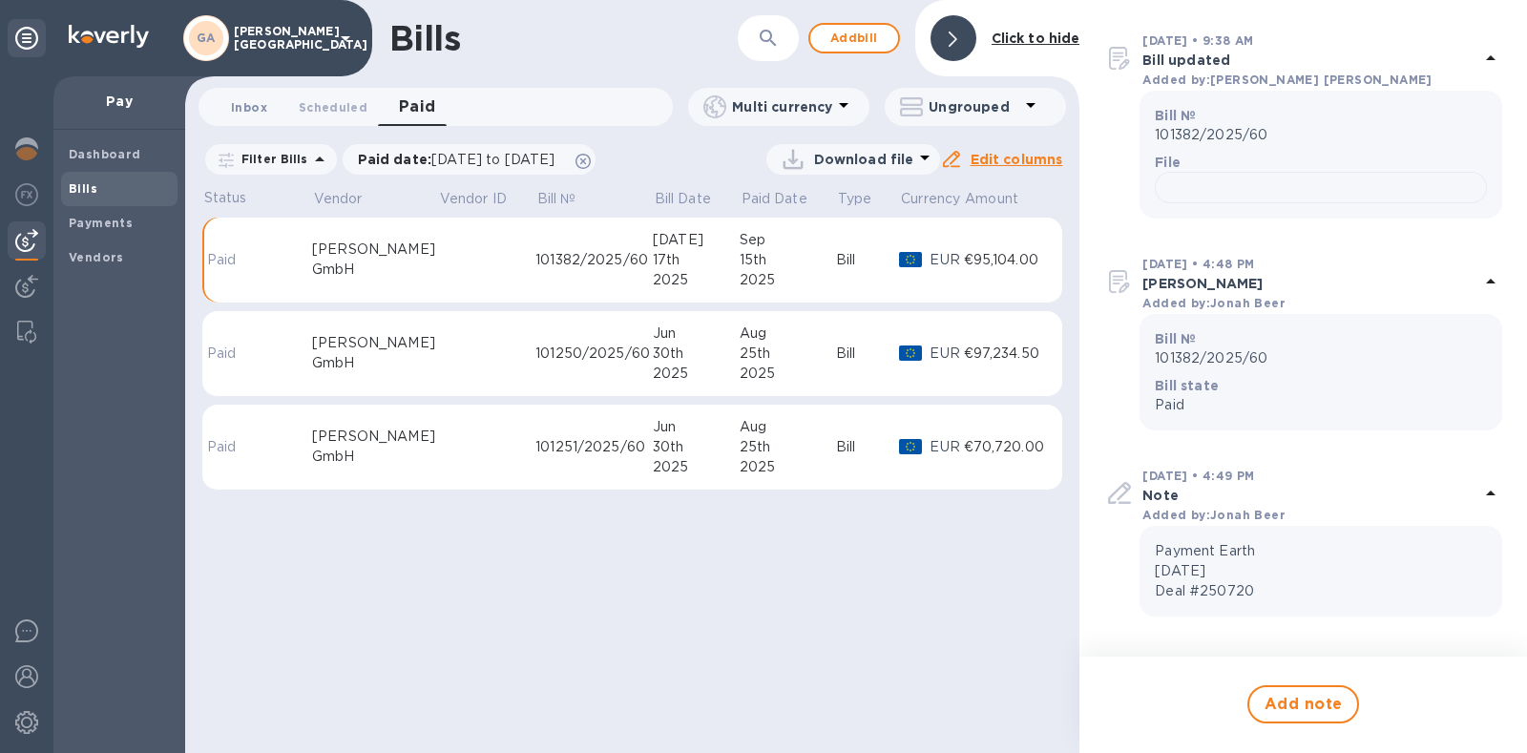
click at [250, 112] on span "Inbox 0" at bounding box center [249, 107] width 36 height 20
